Goal: Information Seeking & Learning: Learn about a topic

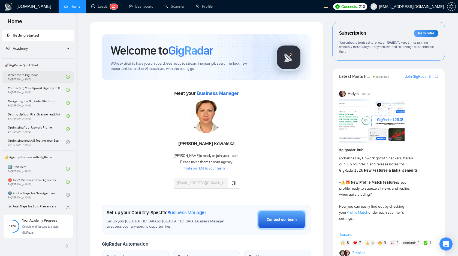
click at [49, 77] on link "Welcome to GigRadar By [PERSON_NAME]" at bounding box center [37, 77] width 58 height 12
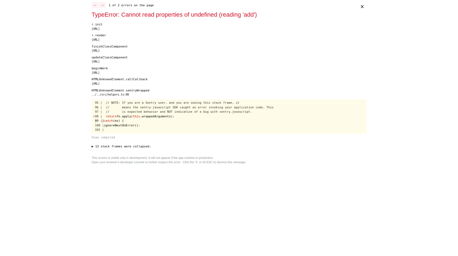
click at [174, 189] on div "× ← → 1 of 2 errors on the page TypeError: Cannot read properties of undefined …" at bounding box center [228, 128] width 279 height 256
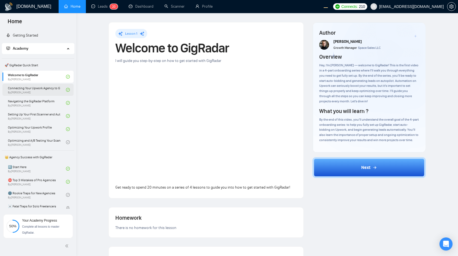
click at [46, 95] on link "Connecting Your Upwork Agency to GigRadar By [PERSON_NAME]" at bounding box center [37, 90] width 58 height 12
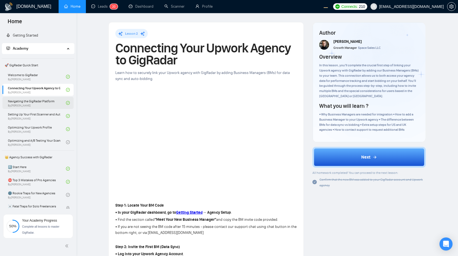
click at [49, 102] on link "Navigating the GigRadar Platform By [PERSON_NAME]" at bounding box center [37, 103] width 58 height 12
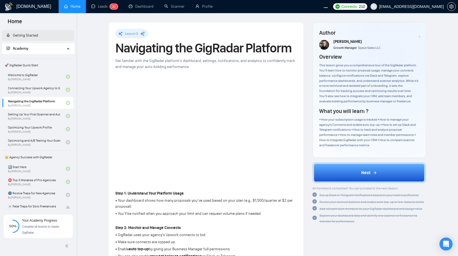
click at [38, 35] on link "Getting Started" at bounding box center [22, 35] width 32 height 5
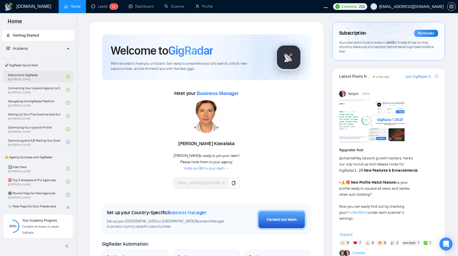
click at [42, 81] on link "Welcome to GigRadar By [PERSON_NAME]" at bounding box center [37, 77] width 58 height 12
